Goal: Navigation & Orientation: Find specific page/section

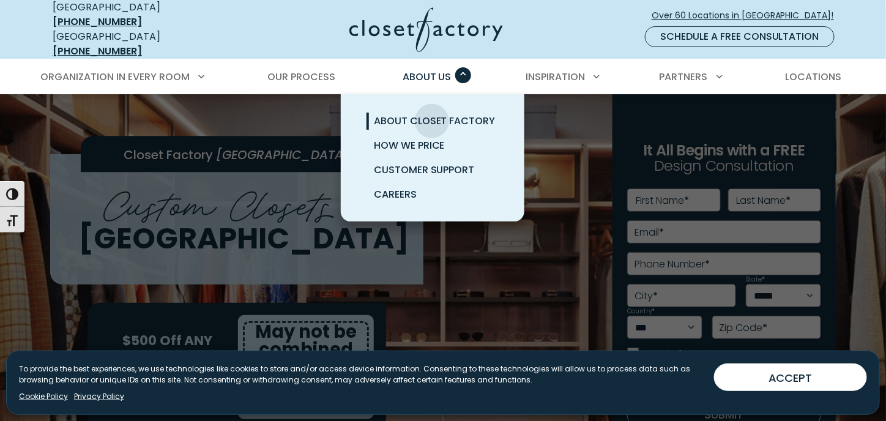
click at [432, 114] on span "About Closet Factory" at bounding box center [435, 121] width 122 height 14
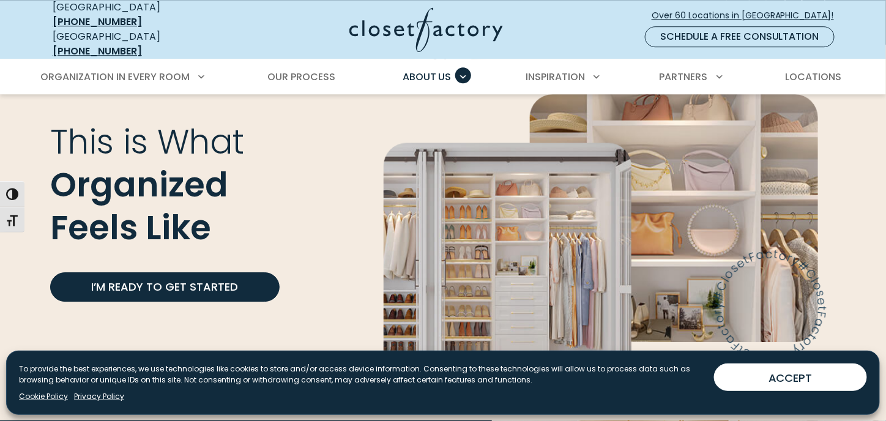
scroll to position [2754, 0]
